Goal: Information Seeking & Learning: Learn about a topic

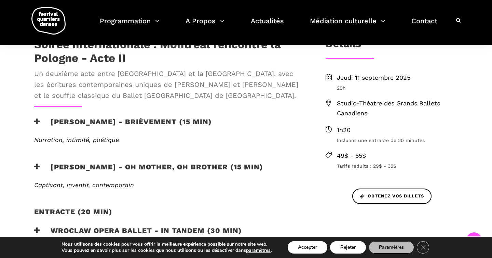
scroll to position [210, 0]
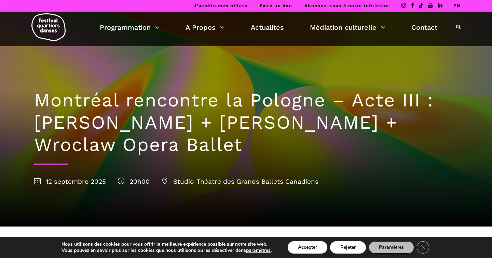
drag, startPoint x: 240, startPoint y: 144, endPoint x: 38, endPoint y: 121, distance: 203.0
click at [38, 121] on h1 "Montréal rencontre la Pologne – Acte III : Hélène Simoneau Danse + Jane Mappin …" at bounding box center [246, 122] width 424 height 66
copy h1 "Hélène Simoneau Danse + Jane Mappin + Wroclaw Opera Ballet"
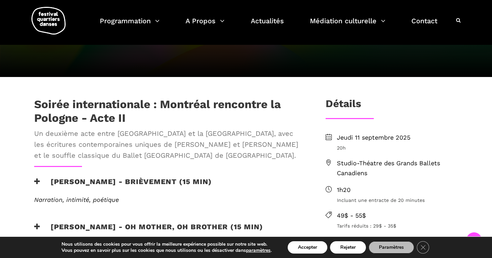
scroll to position [148, 0]
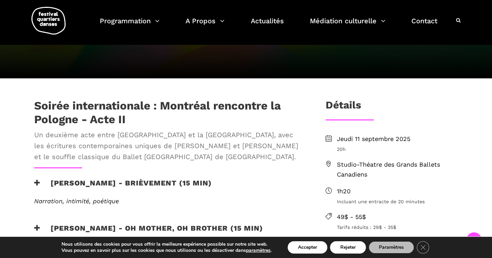
click at [164, 145] on span "Un deuxième acte entre [GEOGRAPHIC_DATA] et la [GEOGRAPHIC_DATA], avec les écri…" at bounding box center [168, 145] width 269 height 33
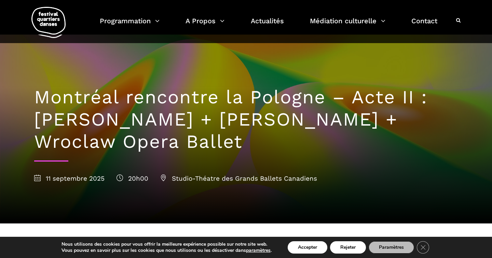
scroll to position [0, 0]
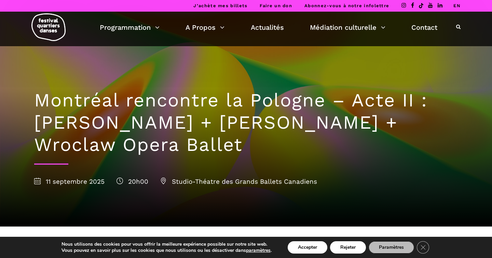
drag, startPoint x: 36, startPoint y: 121, endPoint x: 154, endPoint y: 141, distance: 119.3
click at [154, 141] on h1 "Montréal rencontre la Pologne – Acte II : [PERSON_NAME] + [PERSON_NAME] + Wrocl…" at bounding box center [246, 122] width 424 height 66
copy h1 "[PERSON_NAME] + [PERSON_NAME] + Wroclaw Opera Ballet"
